Goal: Communication & Community: Participate in discussion

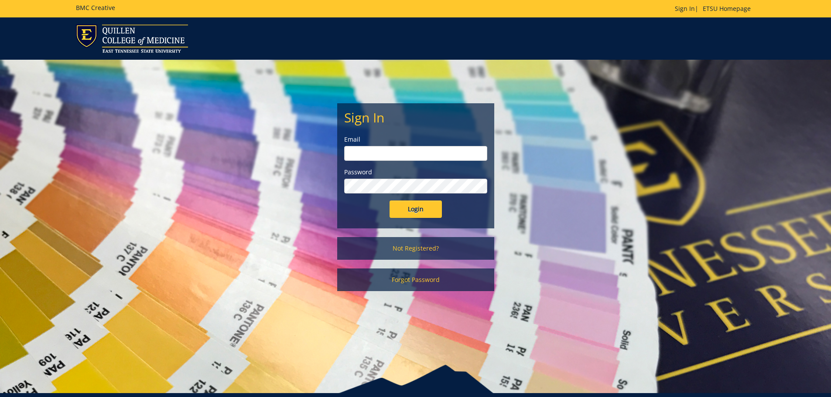
click at [380, 154] on input "email" at bounding box center [415, 153] width 143 height 15
type input "[EMAIL_ADDRESS][DOMAIN_NAME]"
click at [389, 201] on input "Login" at bounding box center [415, 209] width 52 height 17
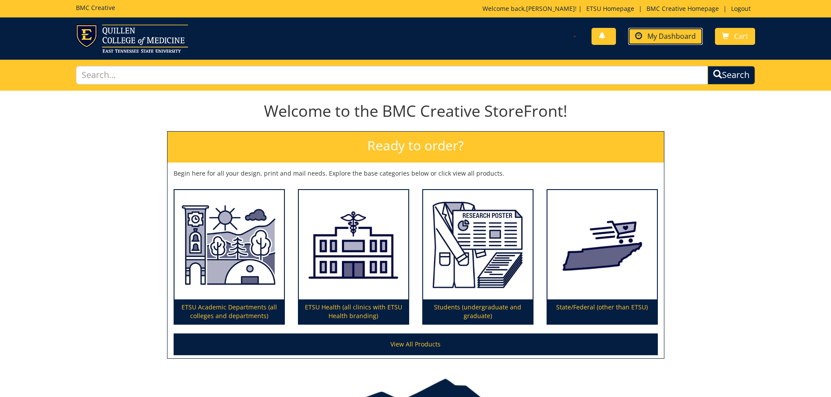
click at [665, 35] on span "My Dashboard" at bounding box center [671, 36] width 48 height 10
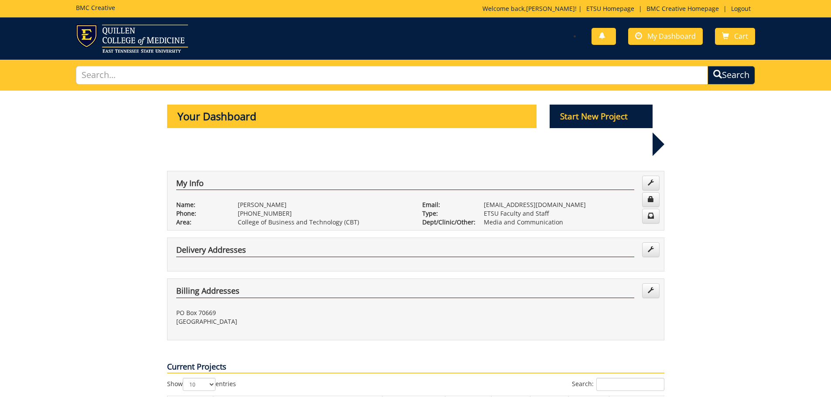
scroll to position [131, 0]
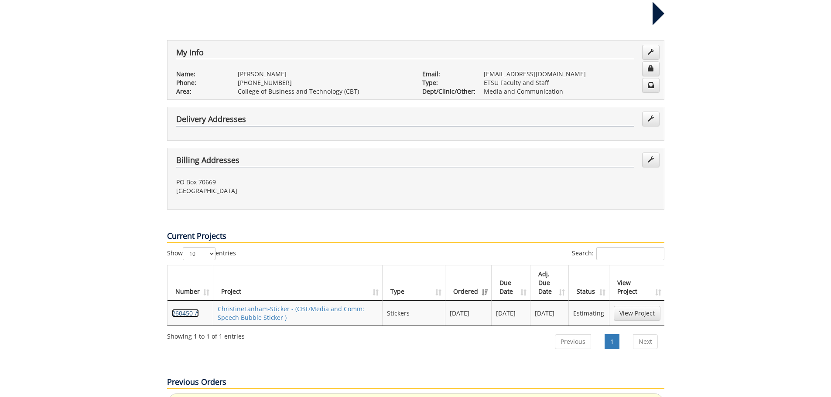
click at [194, 309] on link "260450-A" at bounding box center [185, 313] width 27 height 8
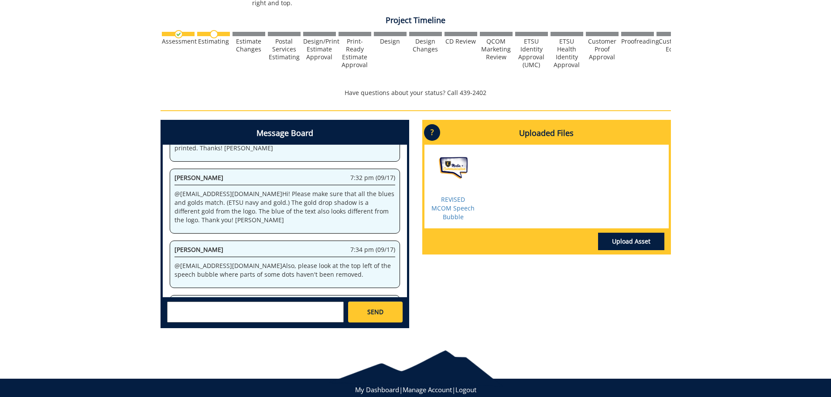
scroll to position [171, 0]
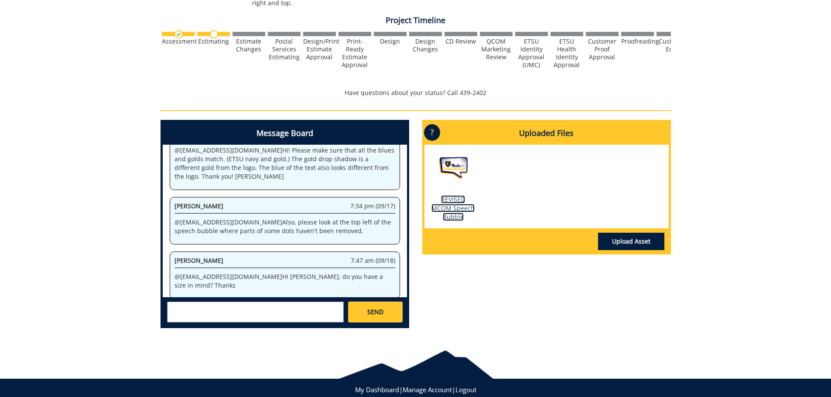
click at [453, 208] on link "REVISED MCOM Speech Bubble" at bounding box center [452, 208] width 43 height 26
click at [463, 314] on div "Message Board System 1:57 pm (09/08) Welcome to the Project Messenger. All mess…" at bounding box center [415, 227] width 523 height 215
click at [447, 213] on link "REVISED MCOM Speech Bubble" at bounding box center [452, 208] width 43 height 26
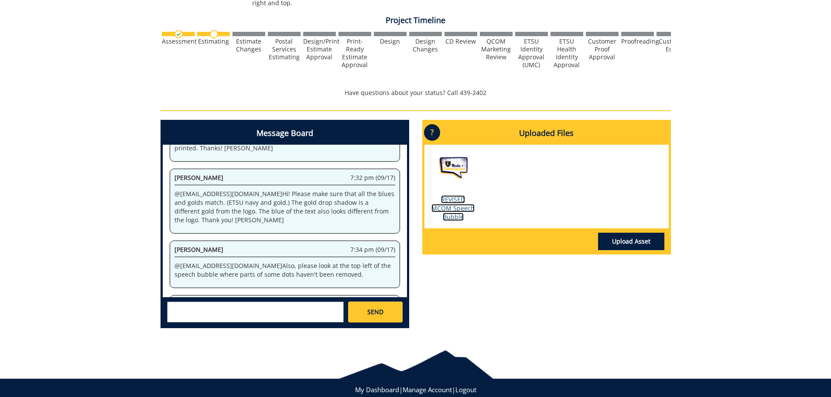
click at [460, 206] on link "REVISED MCOM Speech Bubble" at bounding box center [452, 208] width 43 height 26
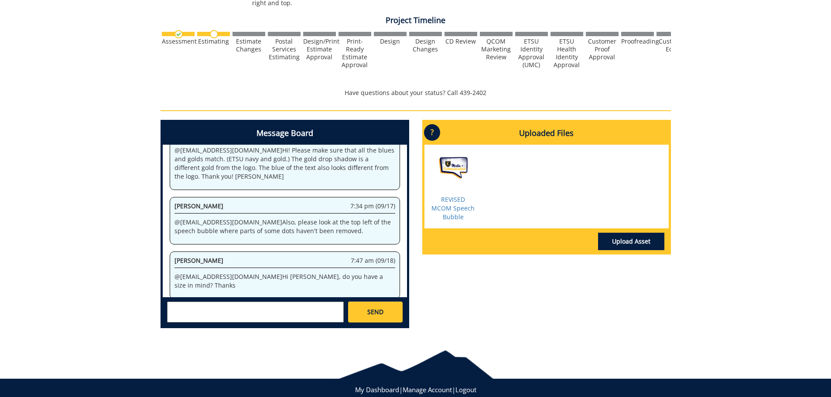
click at [249, 306] on textarea at bounding box center [255, 312] width 177 height 21
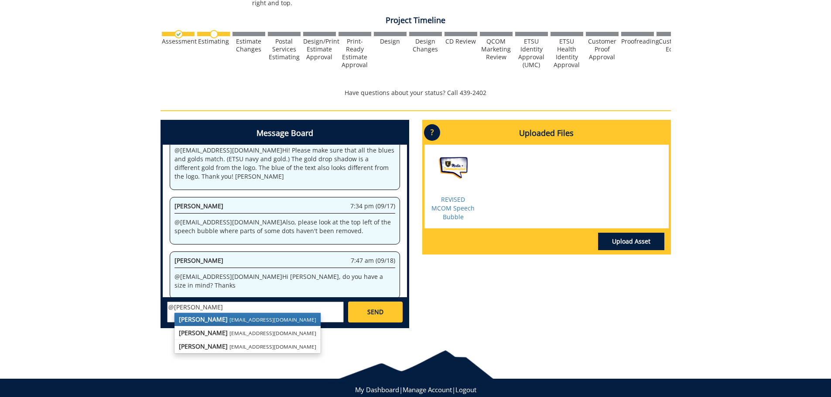
click at [232, 317] on small "conleyga@etsu.edu" at bounding box center [272, 319] width 87 height 7
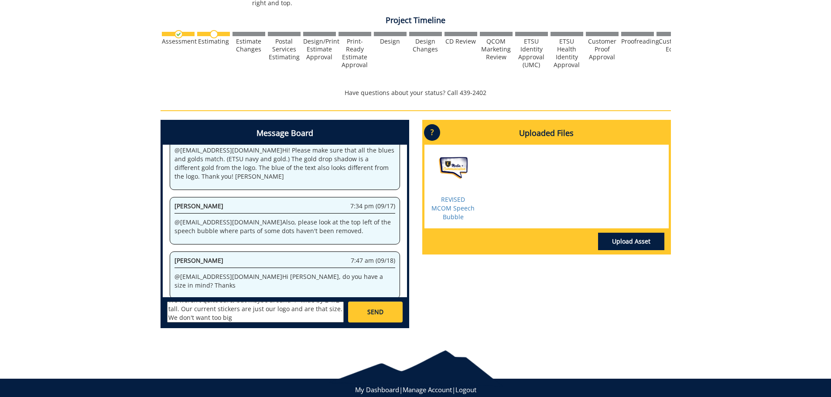
scroll to position [8, 0]
click at [268, 308] on textarea "@conleyga@etsu.edu Hi Fred! We weren't quite sure, but maybe around 4" wide by …" at bounding box center [255, 312] width 177 height 21
type textarea "@conleyga@etsu.edu Hi Fred! We weren't quite sure, but maybe around 4" wide by …"
click at [355, 320] on link "SEND" at bounding box center [375, 312] width 54 height 21
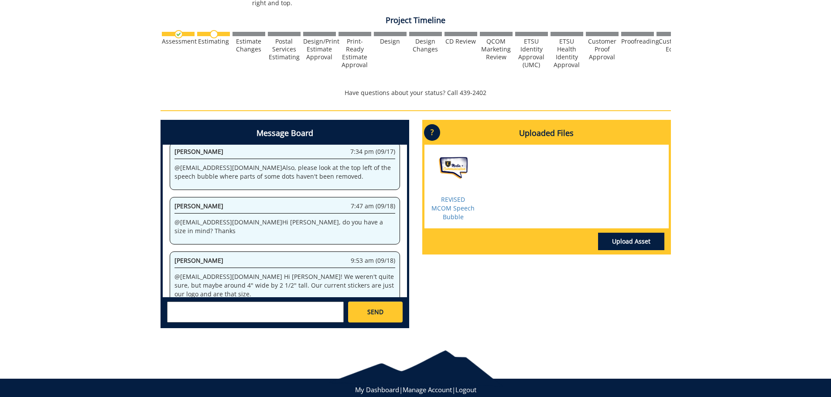
click at [267, 310] on textarea at bounding box center [255, 312] width 177 height 21
click at [215, 308] on textarea "@fa" at bounding box center [255, 312] width 177 height 21
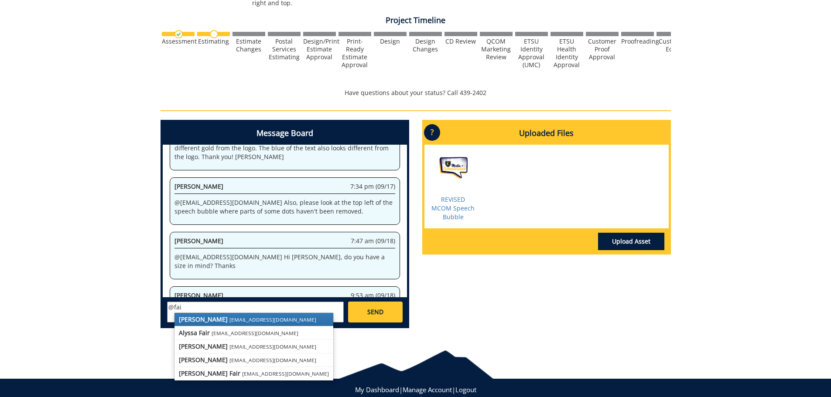
click at [188, 317] on strong "[PERSON_NAME]" at bounding box center [203, 319] width 49 height 8
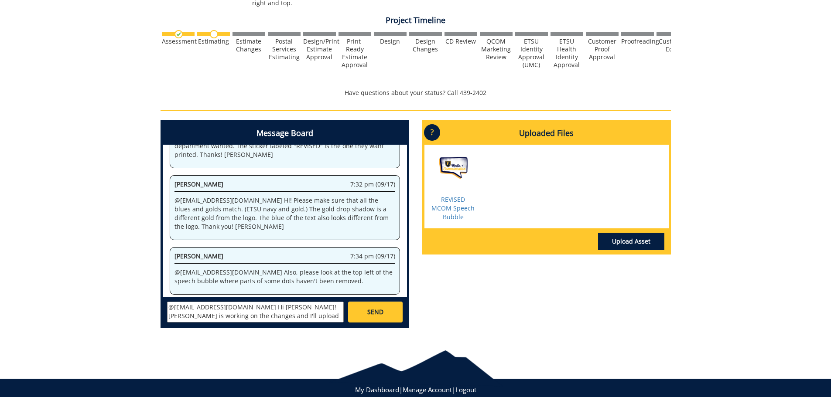
scroll to position [3190, 0]
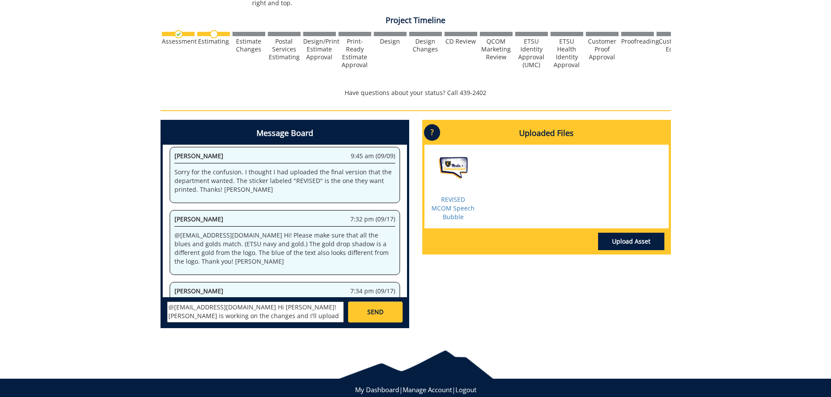
type textarea "@fair@mail.etsu.edu Hi Jill! Kate is working on the changes and I'll upload tha…"
click at [380, 313] on span "SEND" at bounding box center [375, 312] width 16 height 9
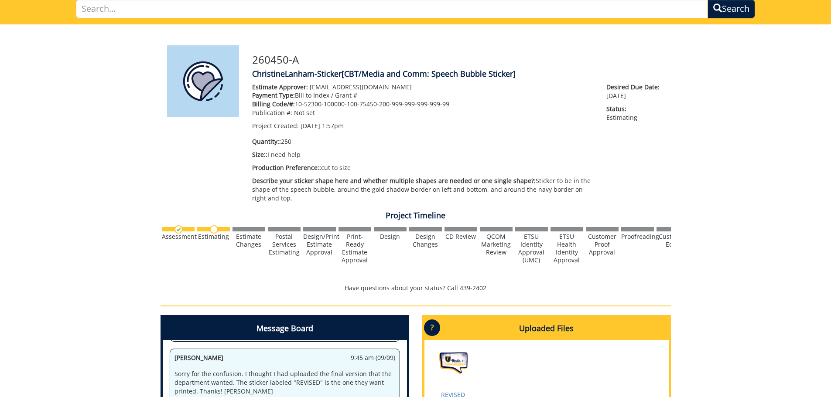
scroll to position [0, 0]
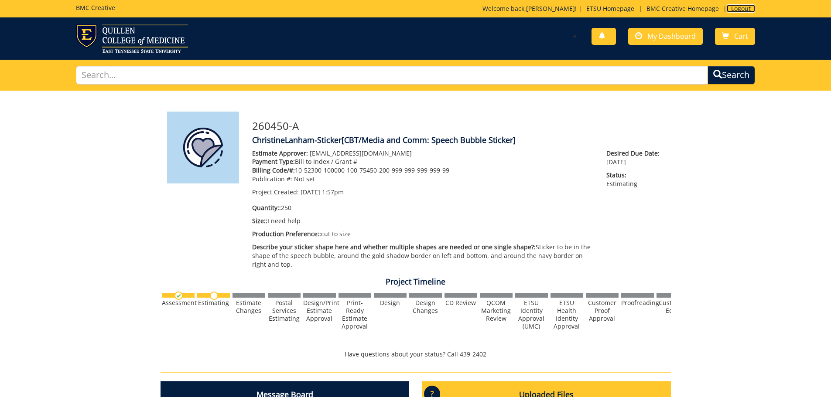
click at [734, 10] on link "Logout" at bounding box center [740, 8] width 28 height 8
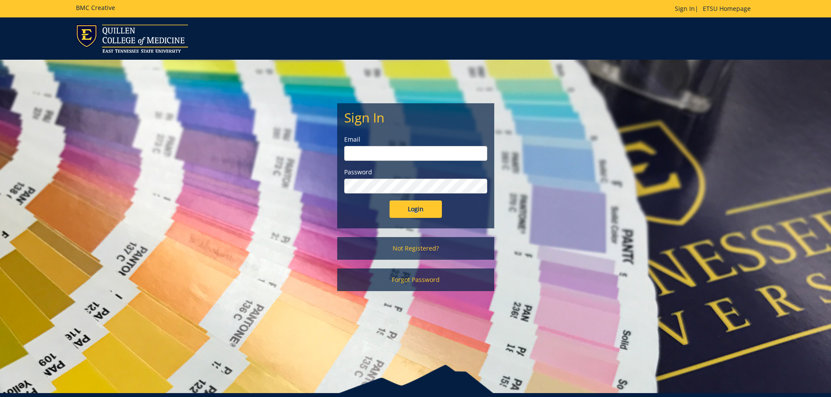
click at [417, 153] on input "email" at bounding box center [415, 153] width 143 height 15
type input "[EMAIL_ADDRESS][DOMAIN_NAME]"
click at [389, 201] on input "Login" at bounding box center [415, 209] width 52 height 17
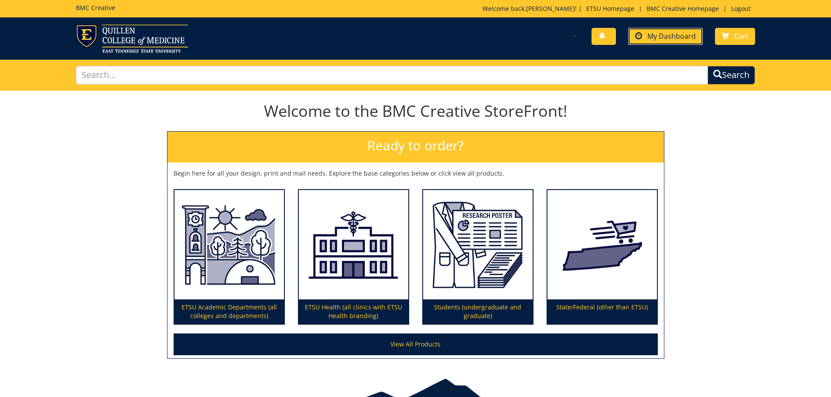
click at [645, 34] on link "My Dashboard" at bounding box center [665, 36] width 75 height 17
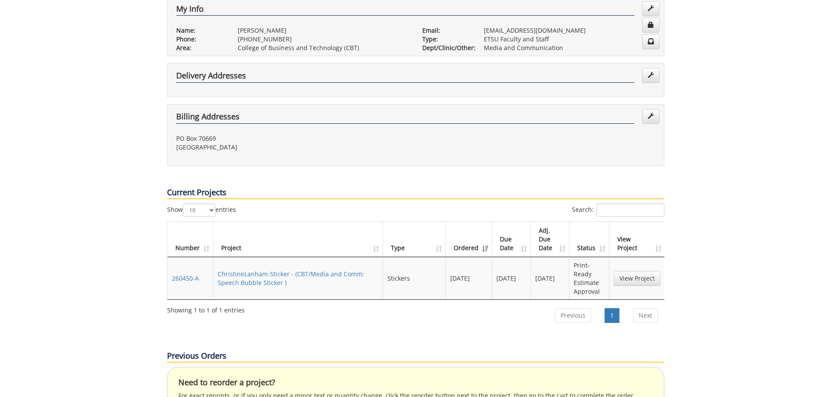
scroll to position [218, 0]
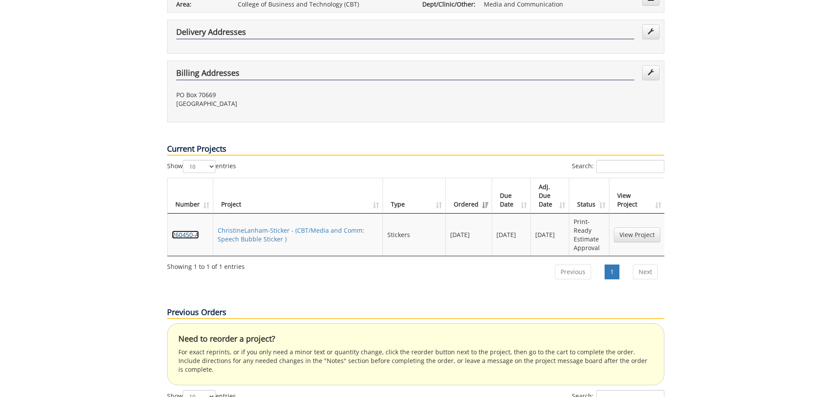
click at [192, 231] on link "260450-A" at bounding box center [185, 235] width 27 height 8
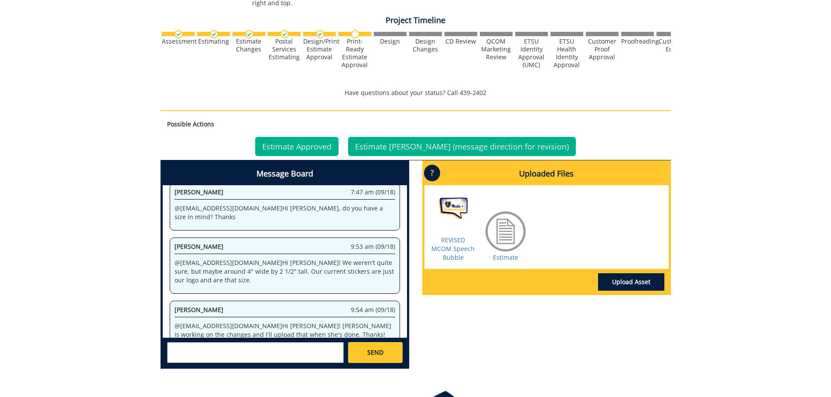
scroll to position [305, 0]
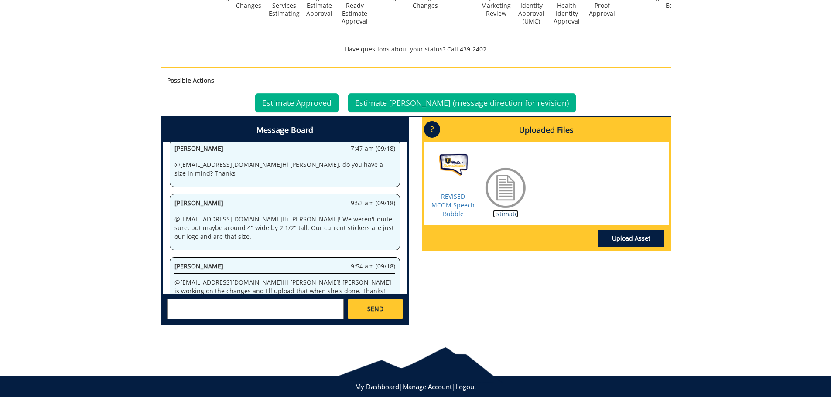
click at [509, 218] on link "Estimate" at bounding box center [505, 214] width 25 height 8
click at [498, 308] on div "Message Board System 1:57 pm (09/08) Welcome to the Project Messenger. All mess…" at bounding box center [415, 224] width 523 height 215
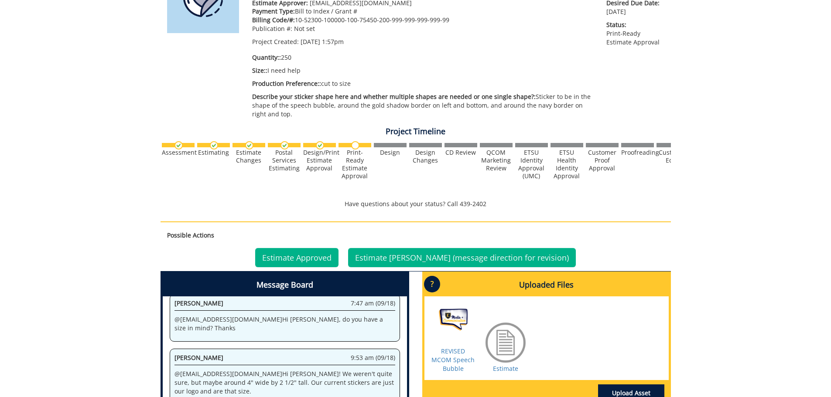
scroll to position [0, 0]
